Goal: Information Seeking & Learning: Learn about a topic

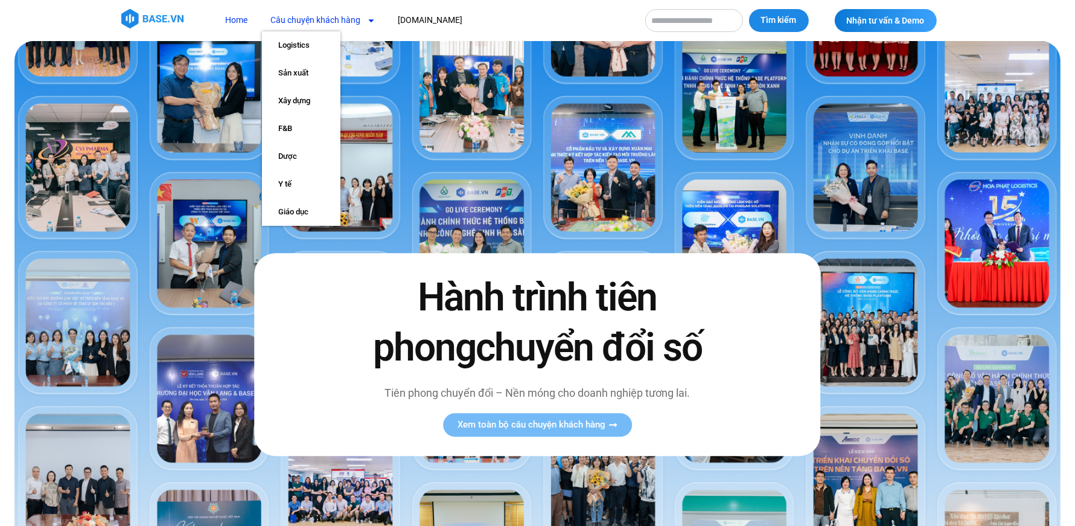
click at [307, 19] on link "Câu chuyện khách hàng" at bounding box center [323, 20] width 123 height 22
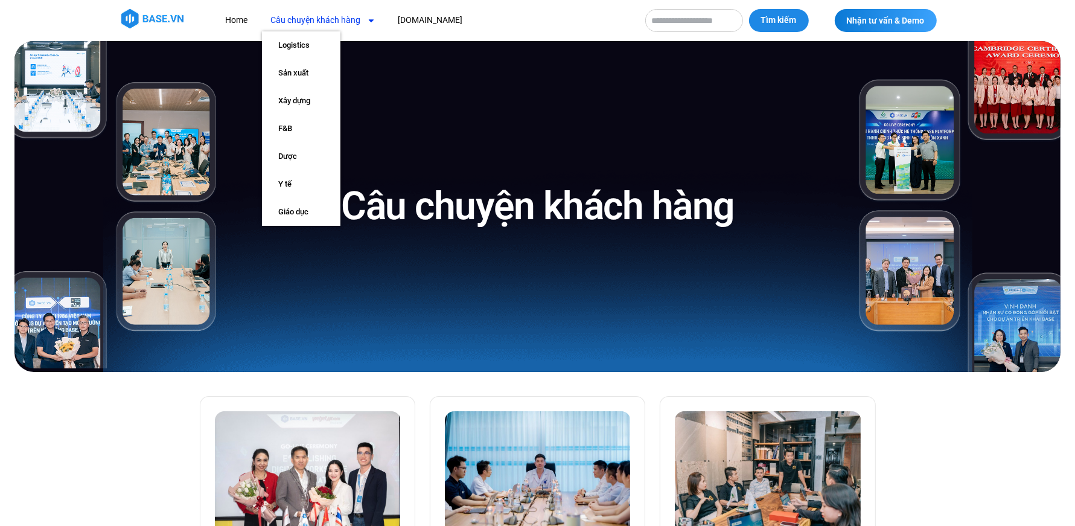
click at [316, 22] on link "Câu chuyện khách hàng" at bounding box center [323, 20] width 123 height 22
click at [307, 106] on link "Xây dựng" at bounding box center [301, 101] width 78 height 28
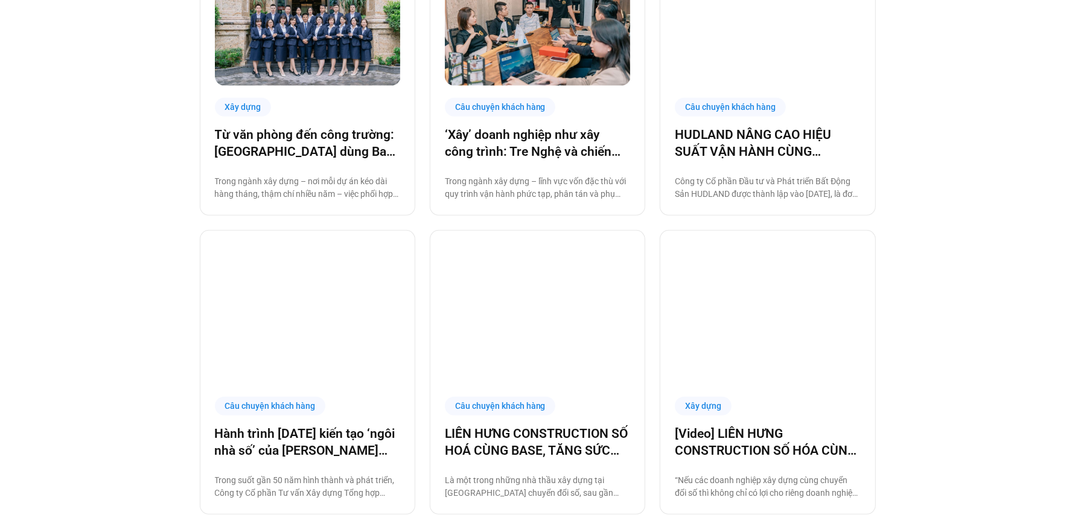
scroll to position [473, 0]
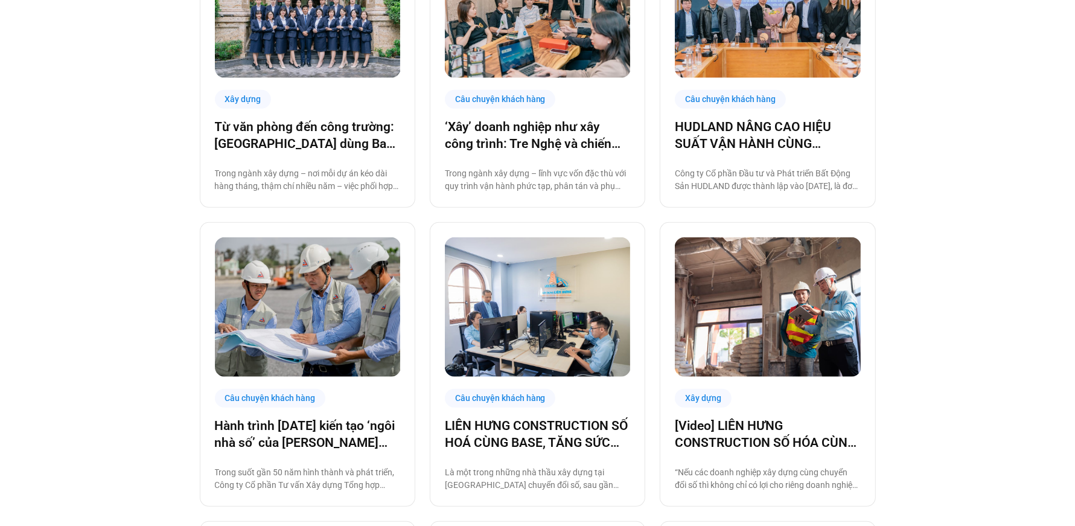
click at [283, 398] on div "Câu chuyện khách hàng" at bounding box center [270, 398] width 111 height 19
click at [287, 433] on link "Hành trình [DATE] kiến tạo ‘ngôi nhà số’ của [PERSON_NAME] cùng [DOMAIN_NAME]: …" at bounding box center [307, 434] width 185 height 34
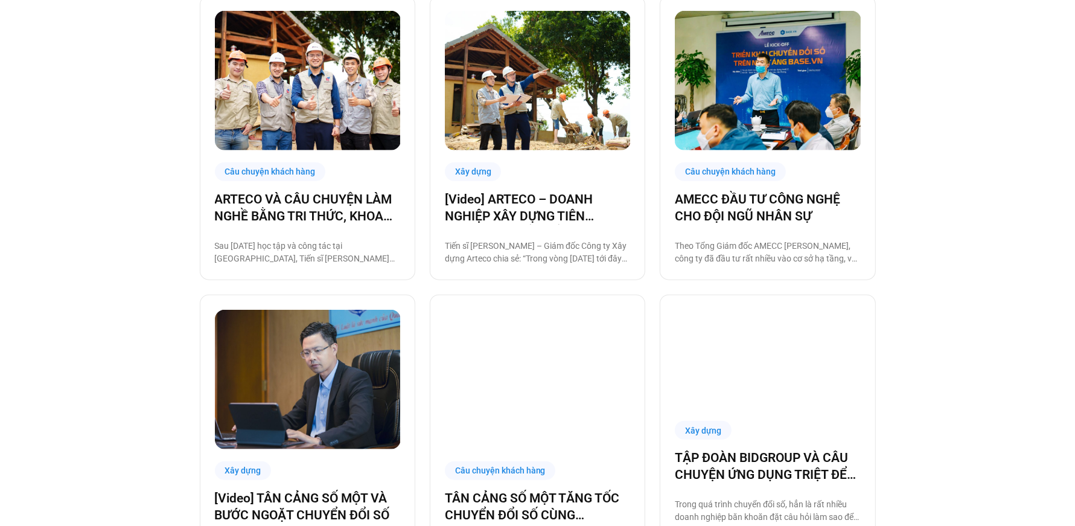
scroll to position [1004, 0]
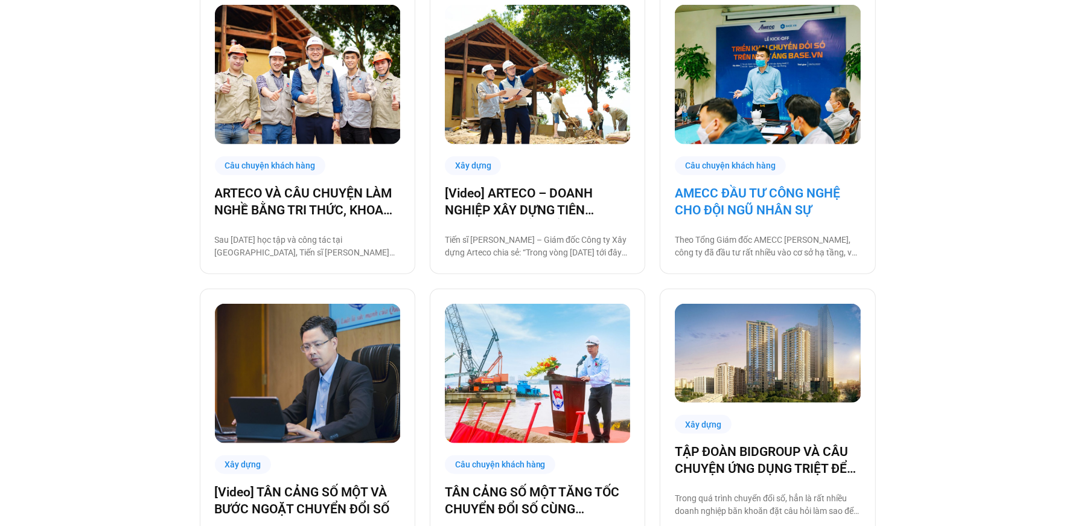
click at [740, 193] on link "AMECC ĐẦU TƯ CÔNG NGHỆ CHO ĐỘI NGŨ NHÂN SỰ" at bounding box center [767, 202] width 185 height 34
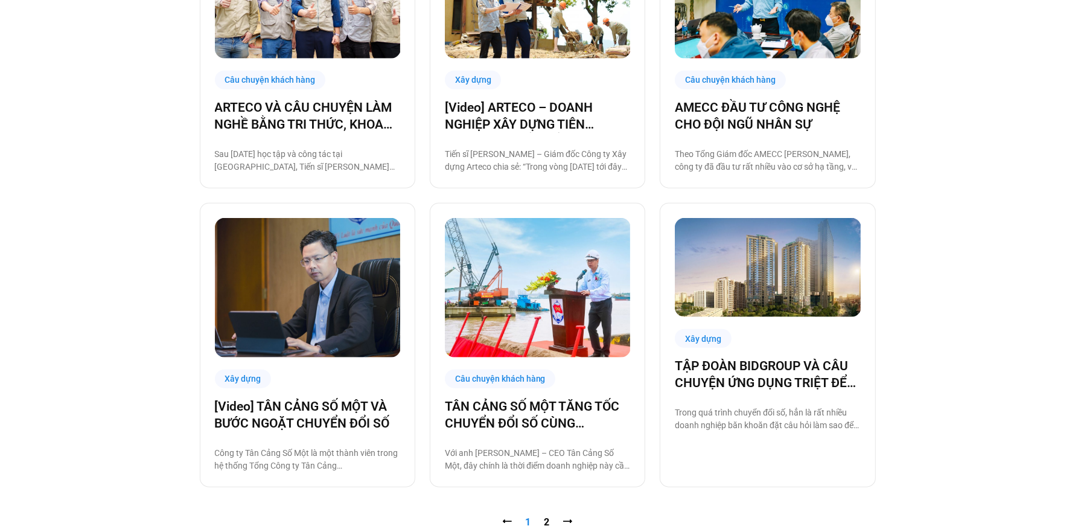
scroll to position [1111, 0]
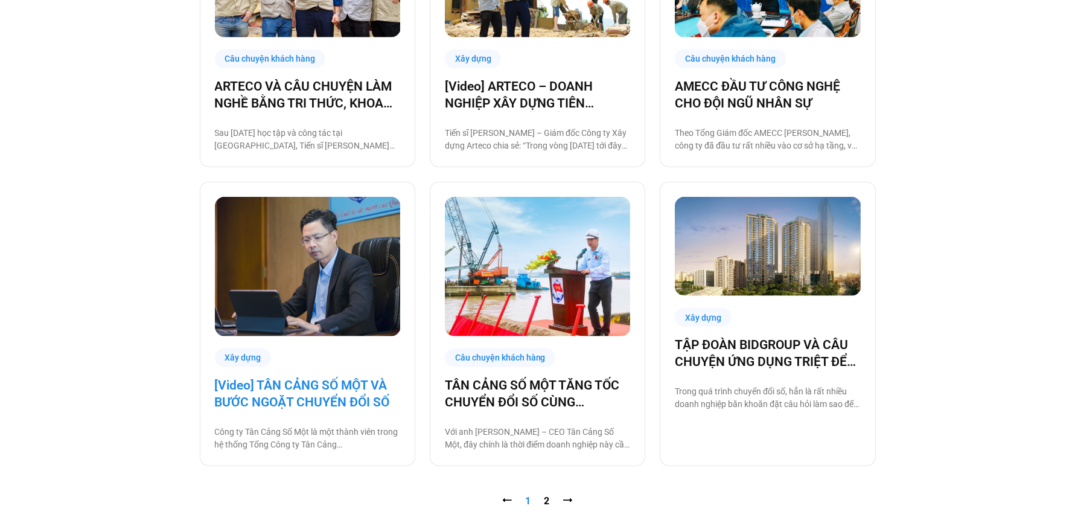
click at [307, 394] on link "[Video] TÂN CẢNG SỐ MỘT VÀ BƯỚC NGOẶT CHUYỂN ĐỔI SỐ" at bounding box center [307, 394] width 185 height 34
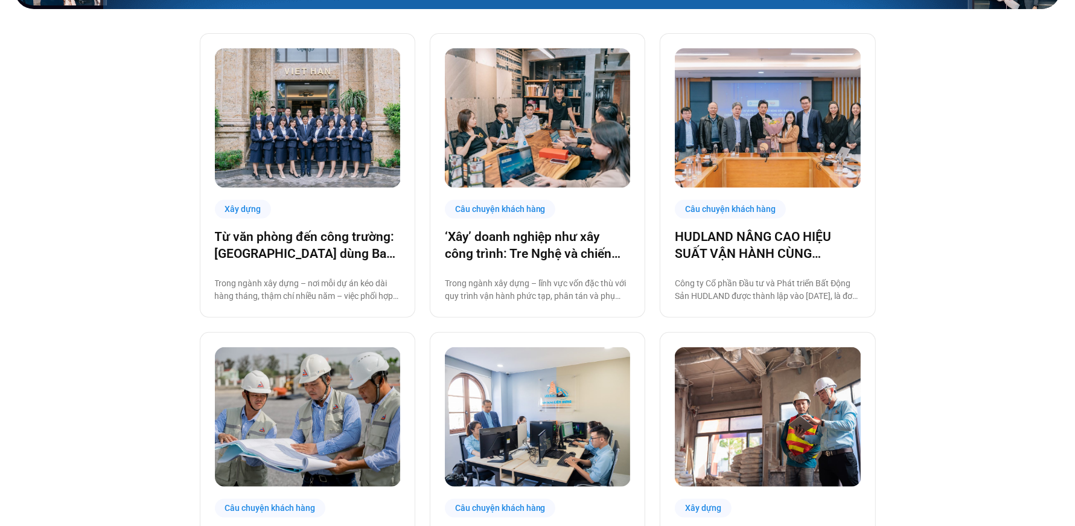
scroll to position [368, 0]
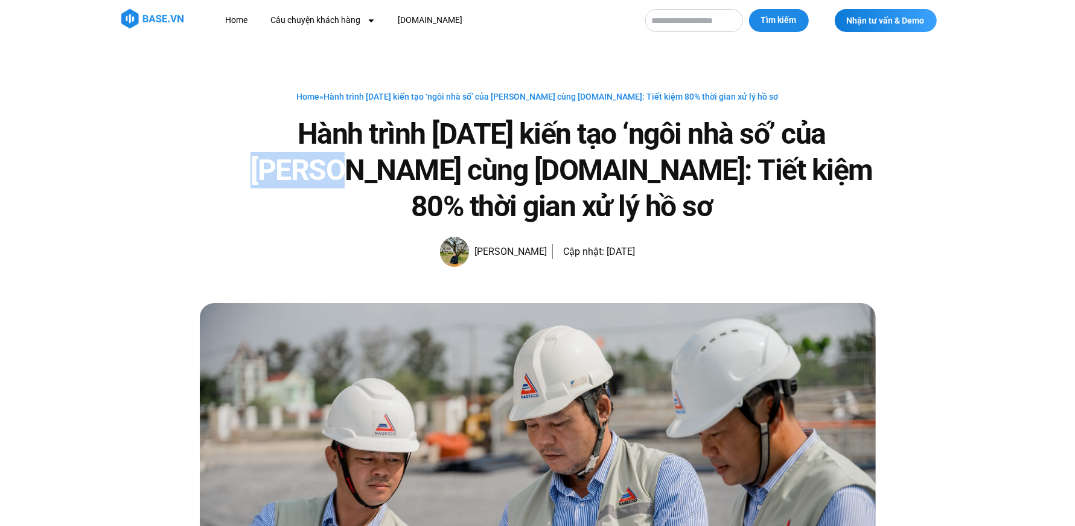
drag, startPoint x: 365, startPoint y: 176, endPoint x: 255, endPoint y: 169, distance: 110.7
click at [255, 169] on h1 "Hành trình [DATE] kiến tạo ‘ngôi nhà số’ của [PERSON_NAME] cùng [DOMAIN_NAME]: …" at bounding box center [562, 170] width 628 height 109
copy h1 "Nagecco"
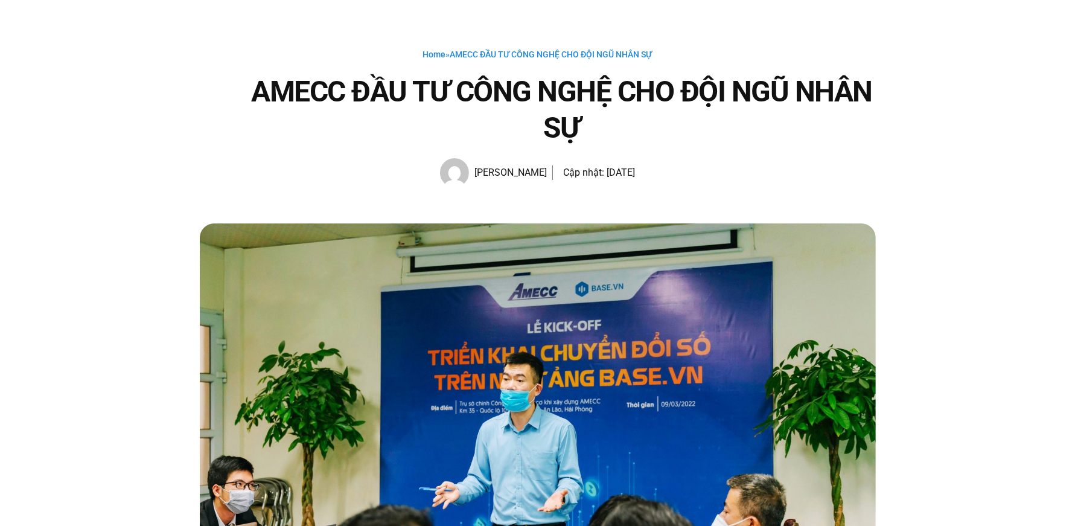
scroll to position [43, 0]
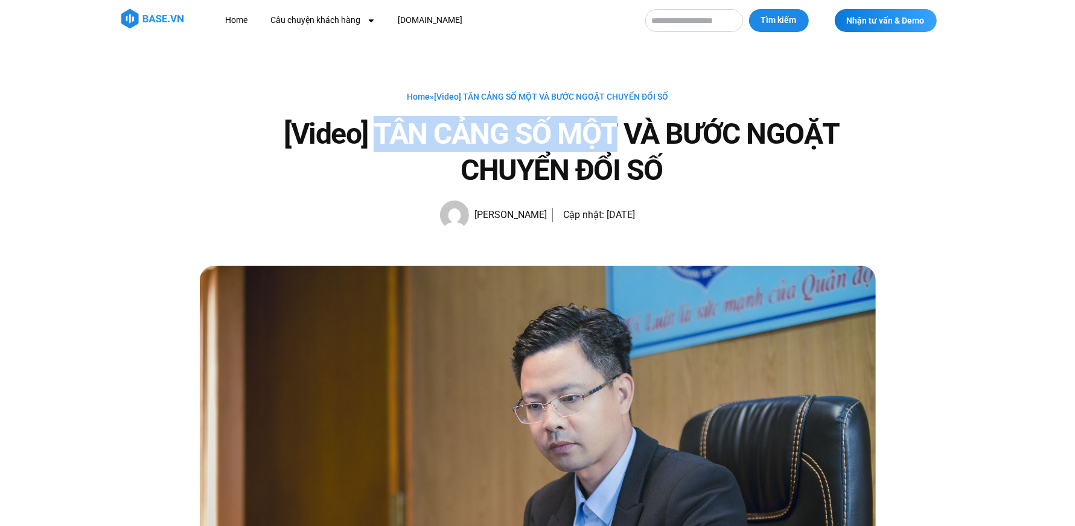
drag, startPoint x: 613, startPoint y: 130, endPoint x: 379, endPoint y: 123, distance: 234.4
click at [379, 123] on h1 "[Video] TÂN CẢNG SỐ MỘT VÀ BƯỚC NGOẶT CHUYỂN ĐỔI SỐ" at bounding box center [562, 152] width 628 height 72
copy h1 "TÂN CẢNG SỐ MỘT"
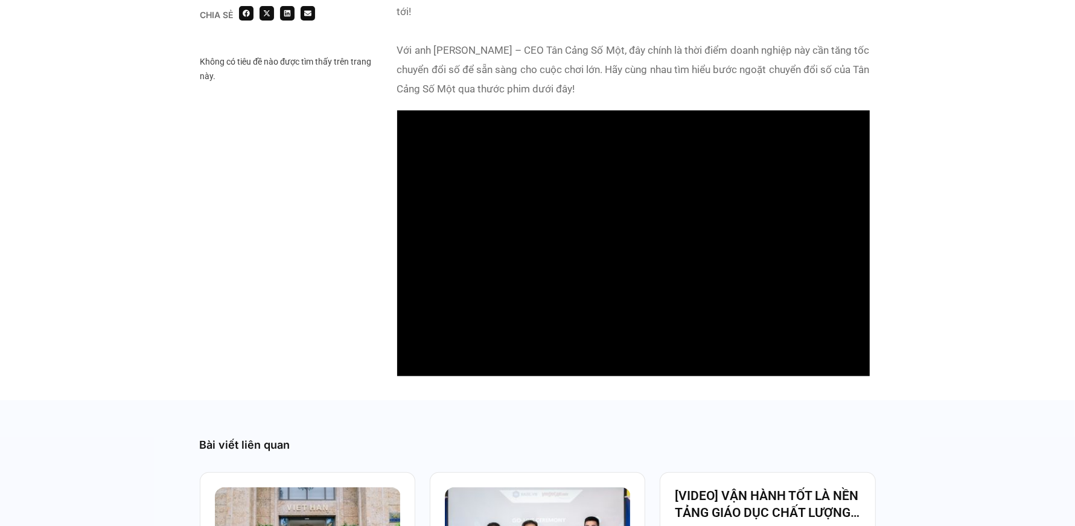
scroll to position [1127, 0]
